Goal: Task Accomplishment & Management: Use online tool/utility

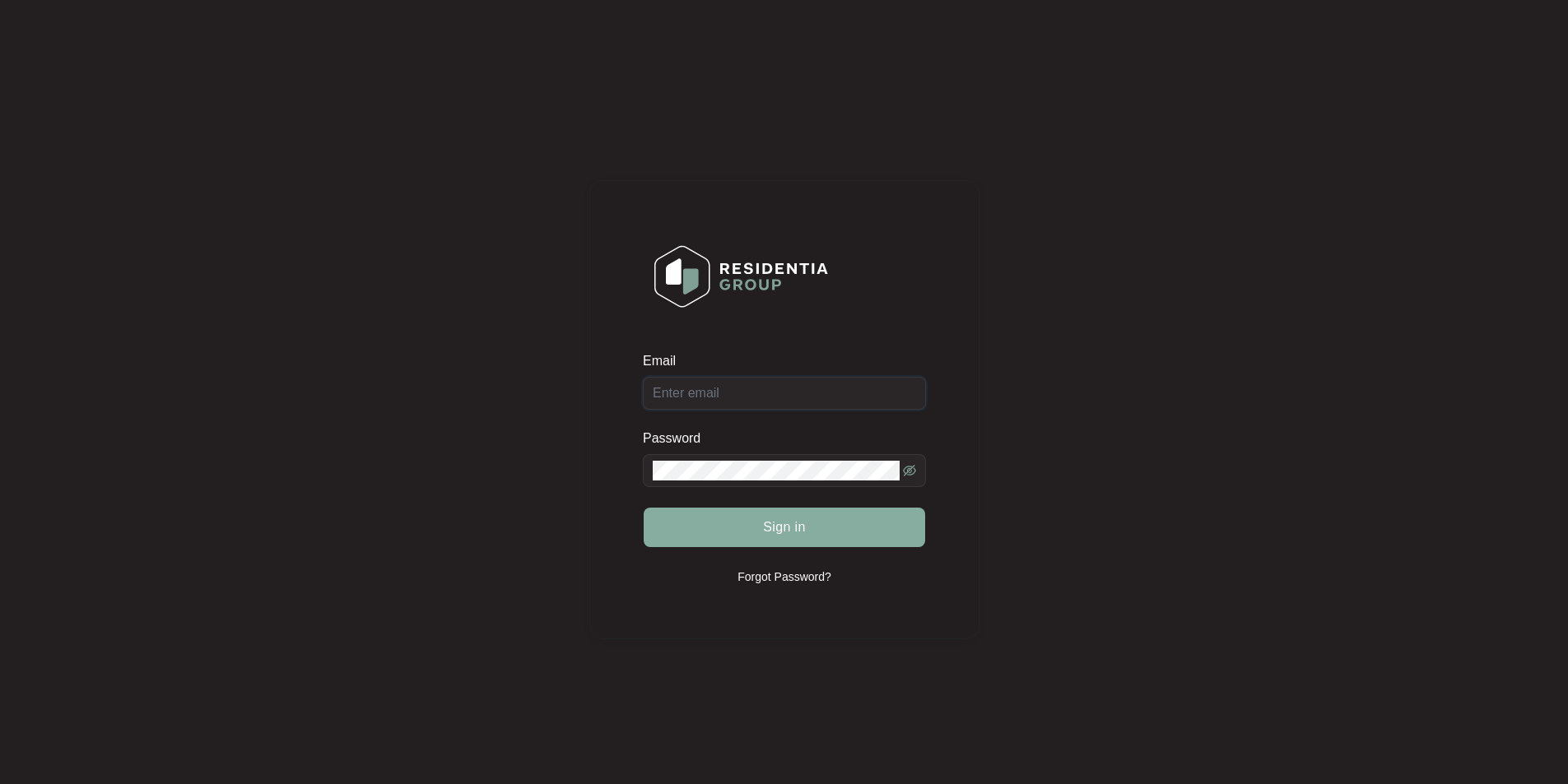
type input "[EMAIL_ADDRESS][DOMAIN_NAME]"
click at [791, 542] on button "Sign in" at bounding box center [784, 527] width 282 height 39
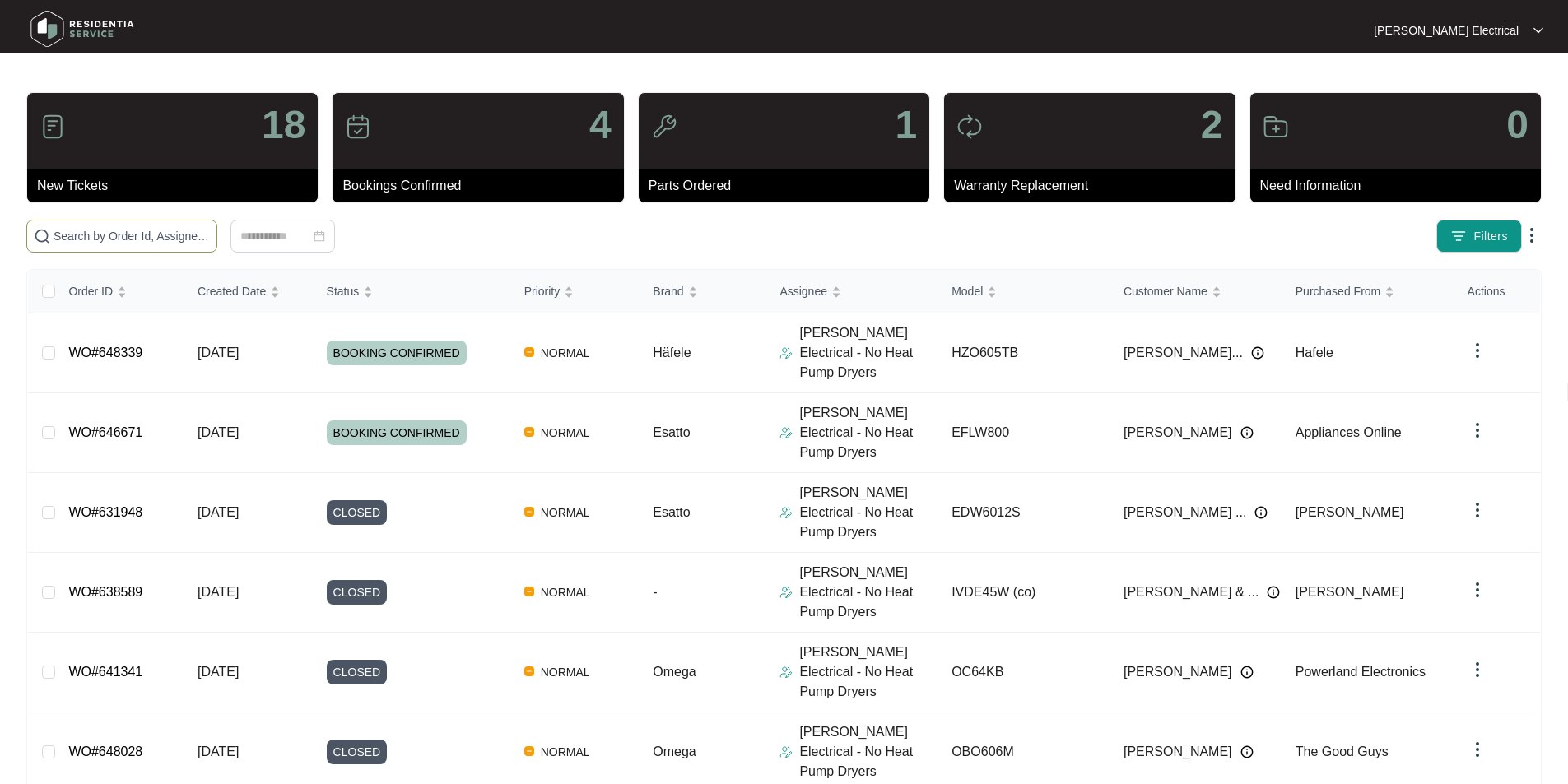
click at [210, 235] on input "text" at bounding box center [132, 237] width 157 height 18
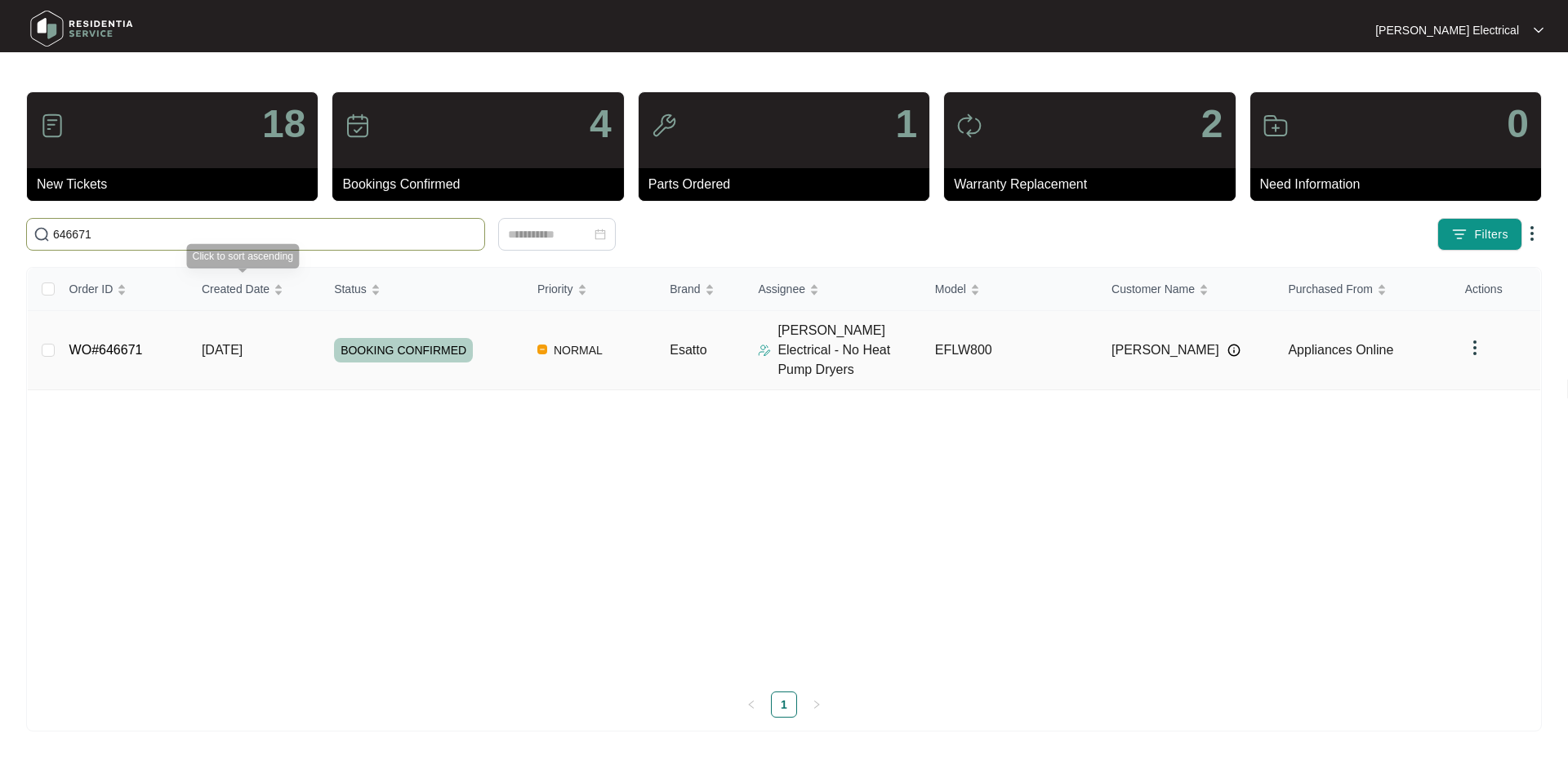
type input "646671"
click at [285, 332] on td "[DATE]" at bounding box center [255, 351] width 132 height 79
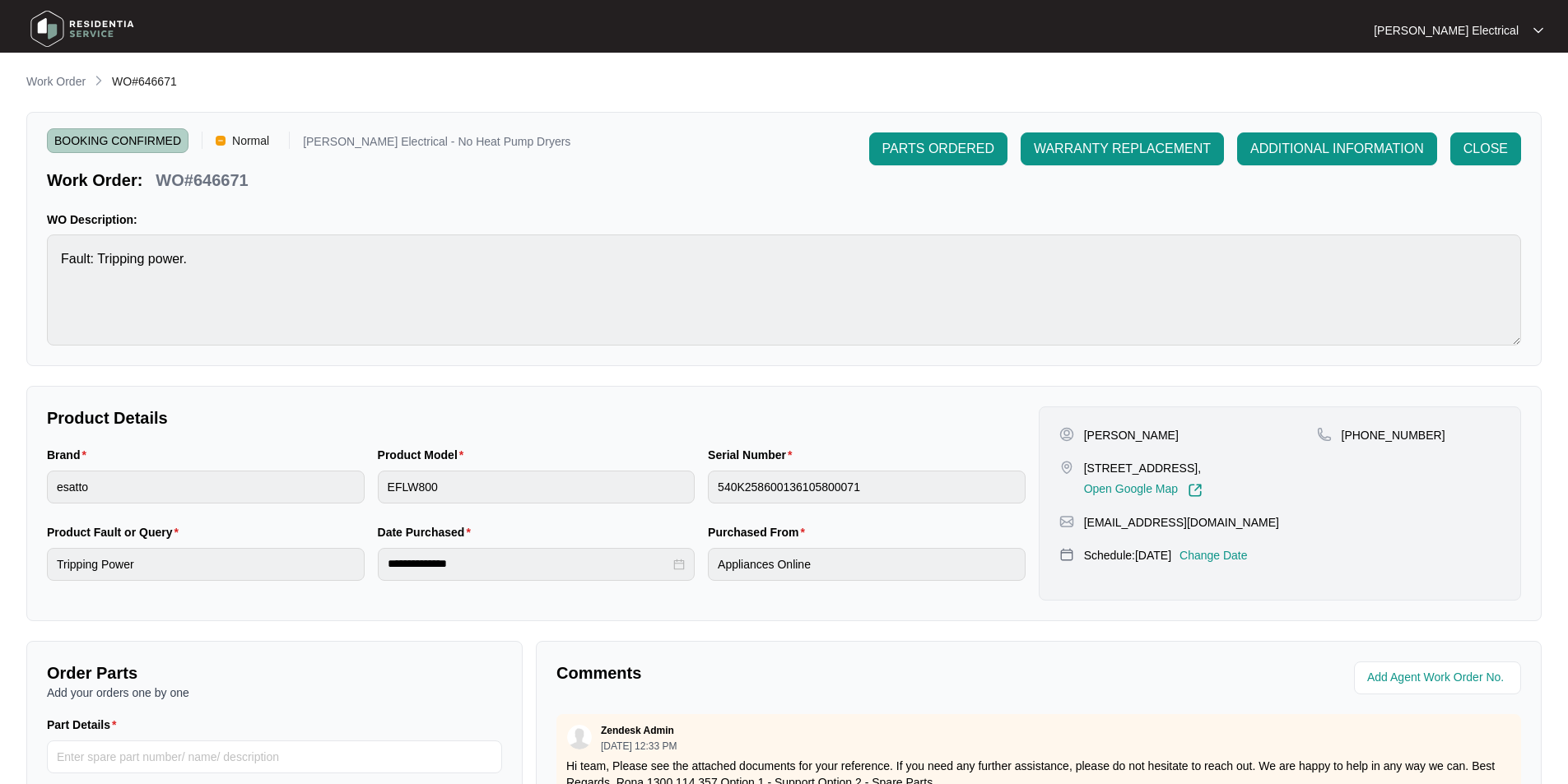
scroll to position [307, 0]
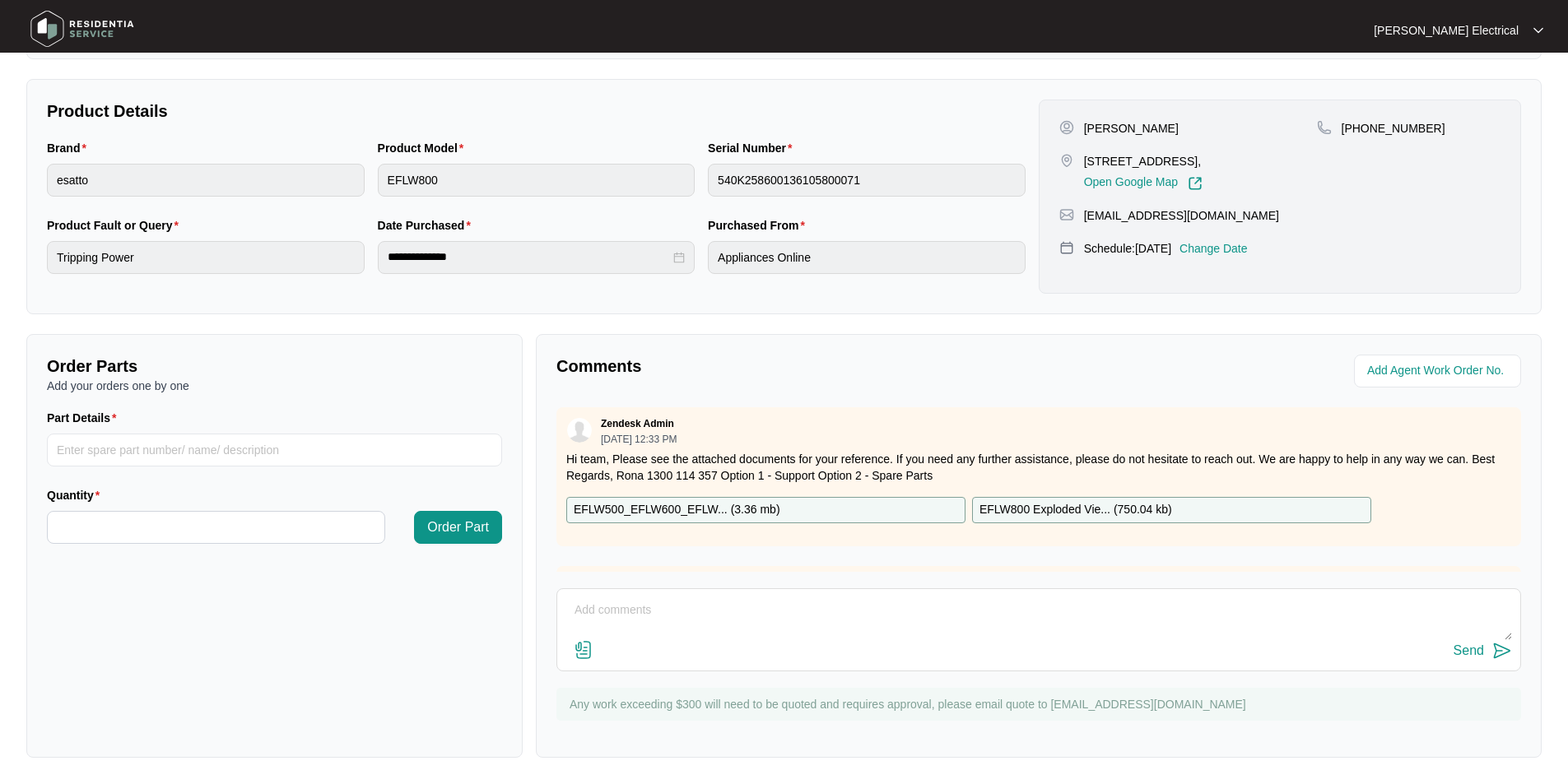
click at [603, 609] on textarea at bounding box center [1039, 618] width 947 height 42
paste textarea "Attended property for washing machine tripping safety switch a few seconds afte…"
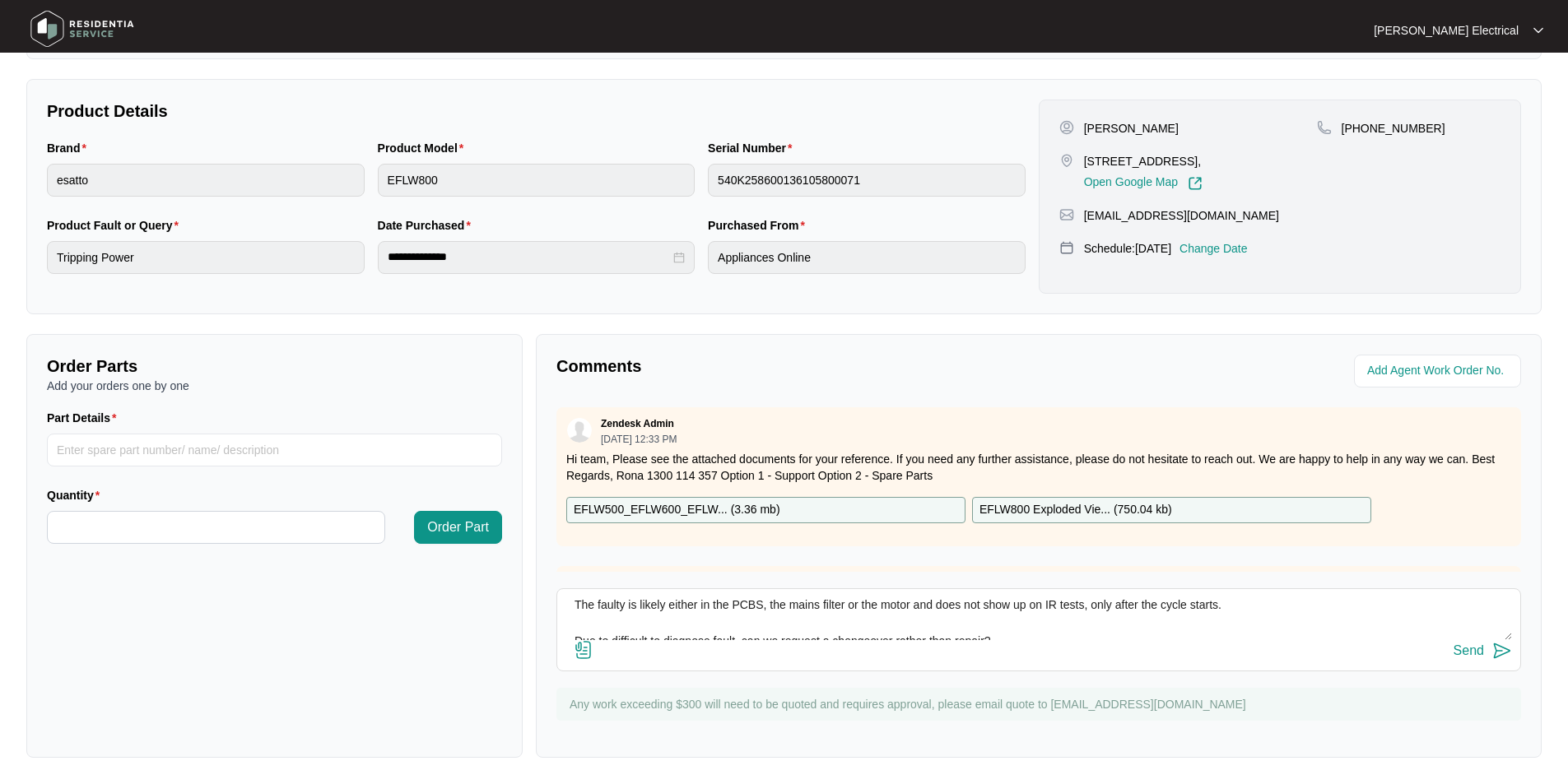
scroll to position [147, 0]
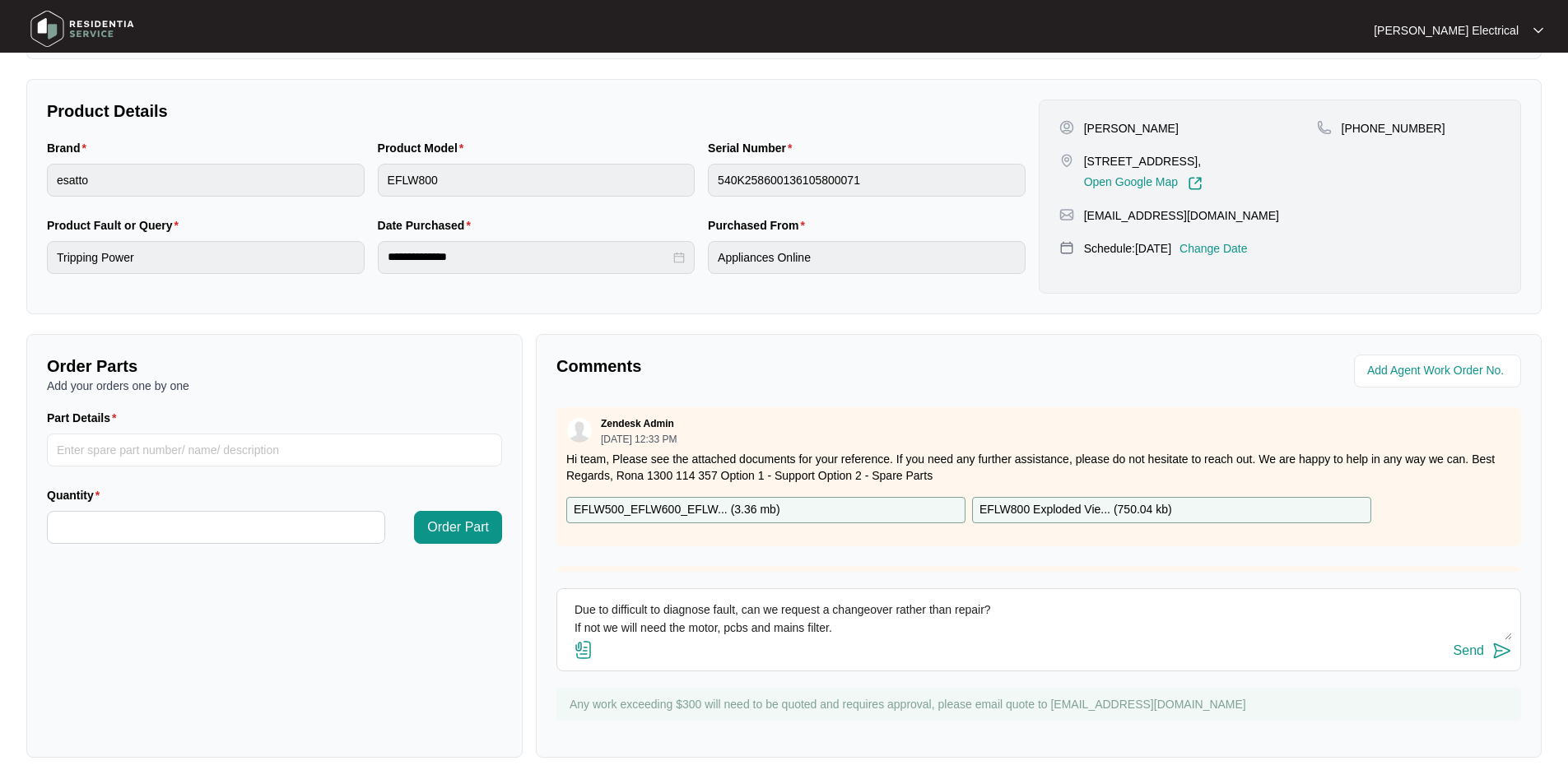
type textarea "Attended property for washing machine tripping safety switch a few seconds afte…"
click at [1470, 652] on div "Send" at bounding box center [1469, 651] width 31 height 15
